Goal: Information Seeking & Learning: Learn about a topic

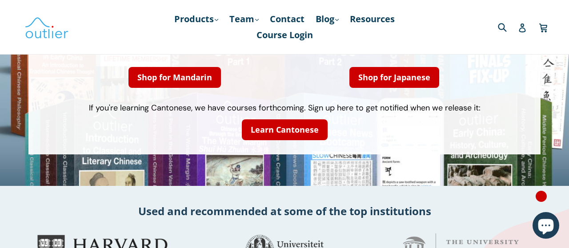
scroll to position [92, 0]
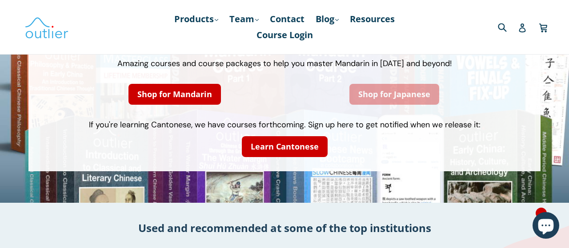
click at [392, 94] on link "Shop for Japanese" at bounding box center [394, 94] width 90 height 21
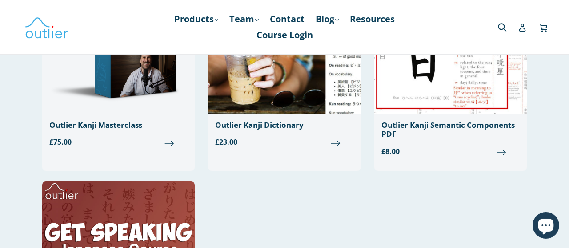
scroll to position [92, 0]
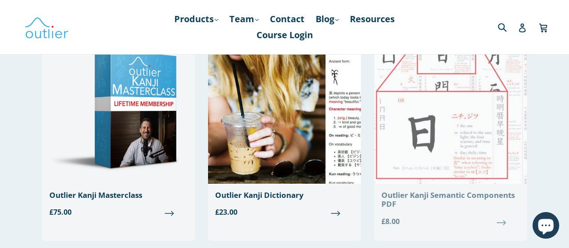
click at [416, 193] on div "Outlier Kanji Semantic Components PDF" at bounding box center [450, 200] width 138 height 18
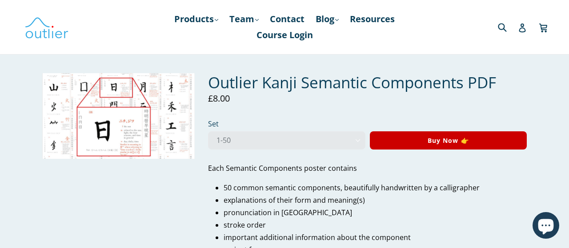
click at [124, 106] on img at bounding box center [118, 116] width 152 height 86
click at [165, 106] on img at bounding box center [118, 116] width 152 height 86
click at [359, 19] on link "Resources" at bounding box center [372, 19] width 54 height 16
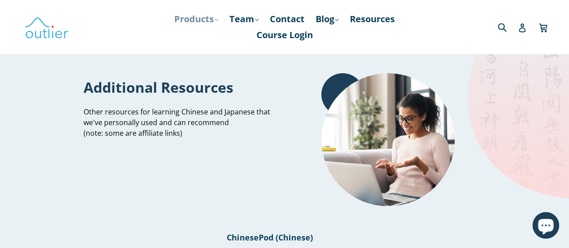
click at [187, 23] on link "Products .cls-1{fill:#231f20} expand" at bounding box center [196, 19] width 53 height 16
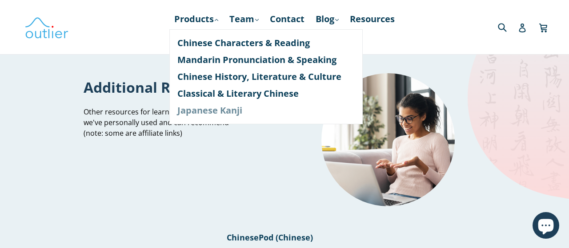
click at [220, 112] on link "Japanese Kanji" at bounding box center [265, 110] width 177 height 17
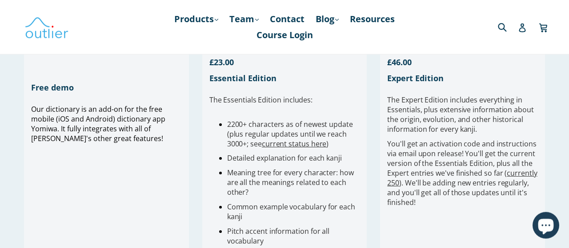
scroll to position [231, 0]
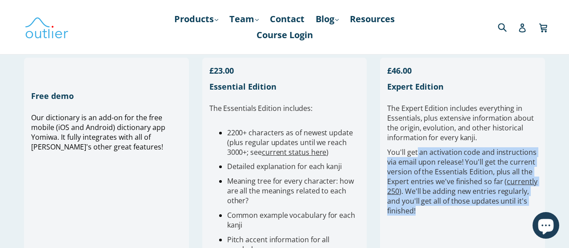
drag, startPoint x: 416, startPoint y: 150, endPoint x: 473, endPoint y: 209, distance: 82.7
click at [473, 208] on div "You'll get an activation code and instructions via email upon release! You'll g…" at bounding box center [462, 182] width 151 height 68
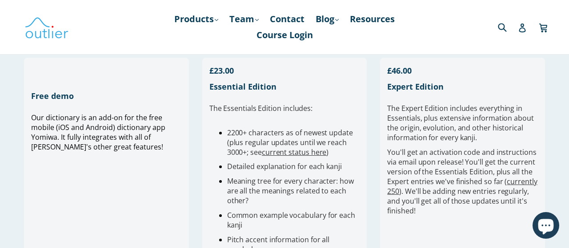
click at [473, 214] on div "You'll get an activation code and instructions via email upon release! You'll g…" at bounding box center [462, 182] width 151 height 68
